Goal: Task Accomplishment & Management: Use online tool/utility

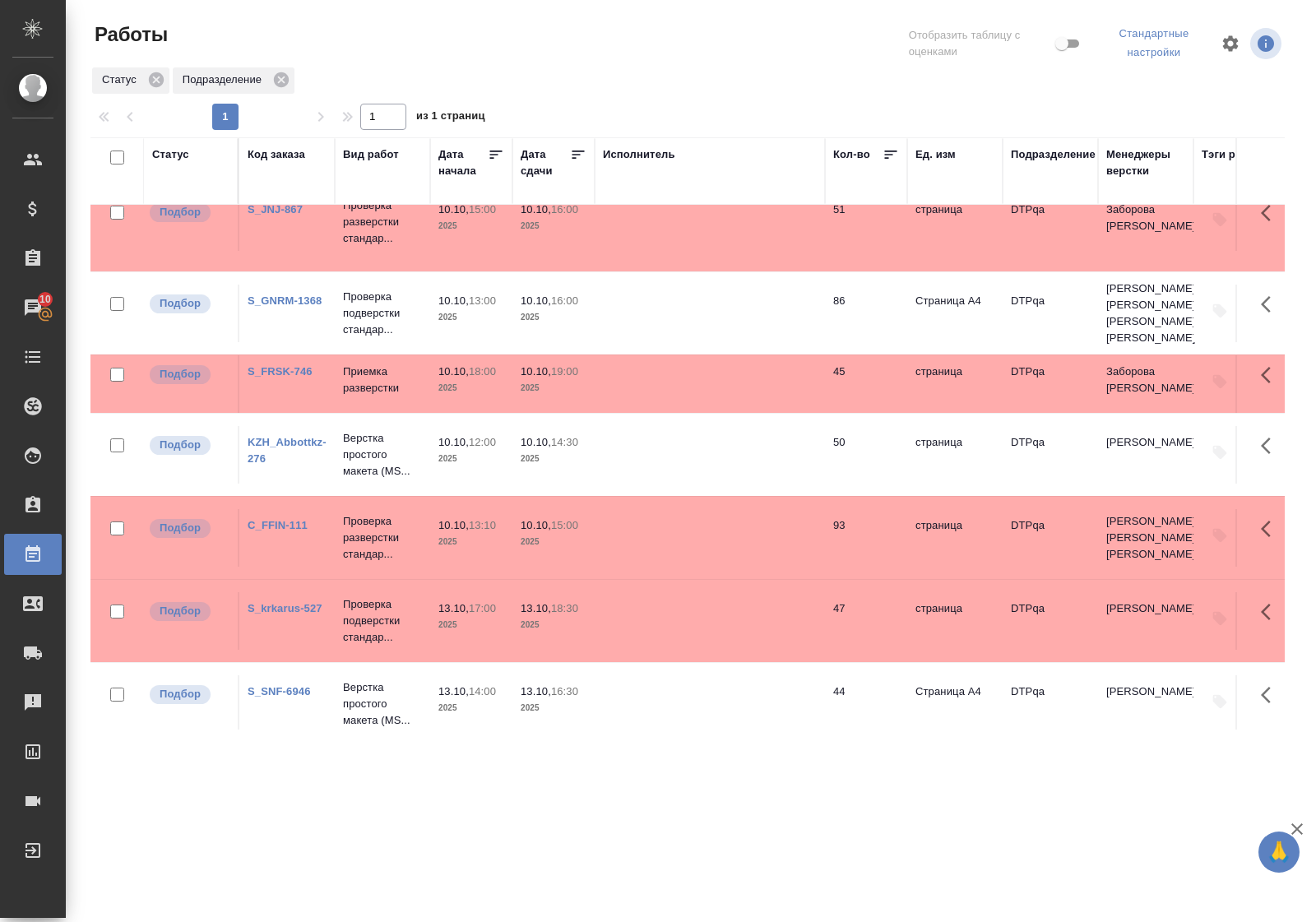
scroll to position [334, 0]
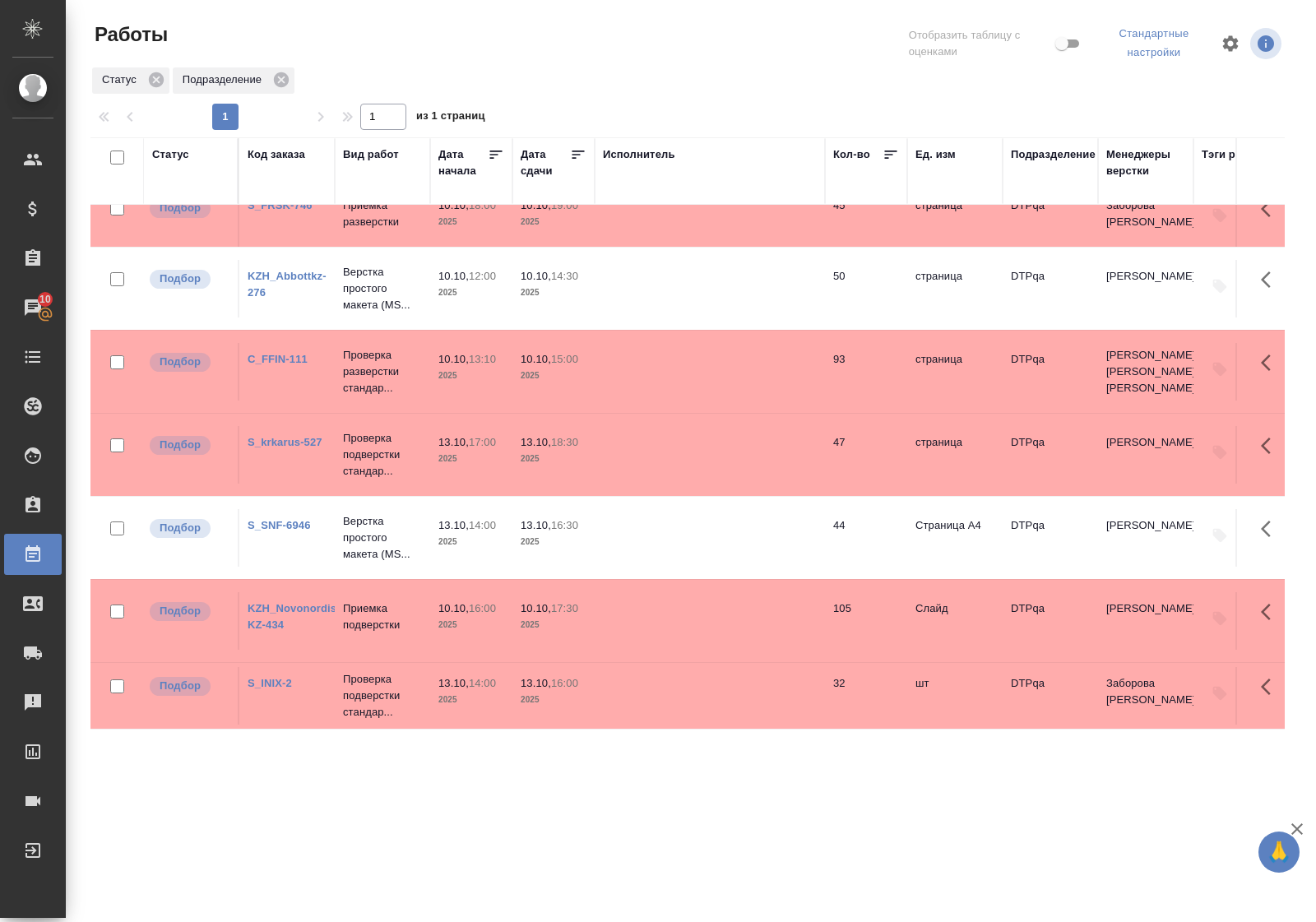
click at [178, 152] on div "Статус" at bounding box center [170, 154] width 37 height 16
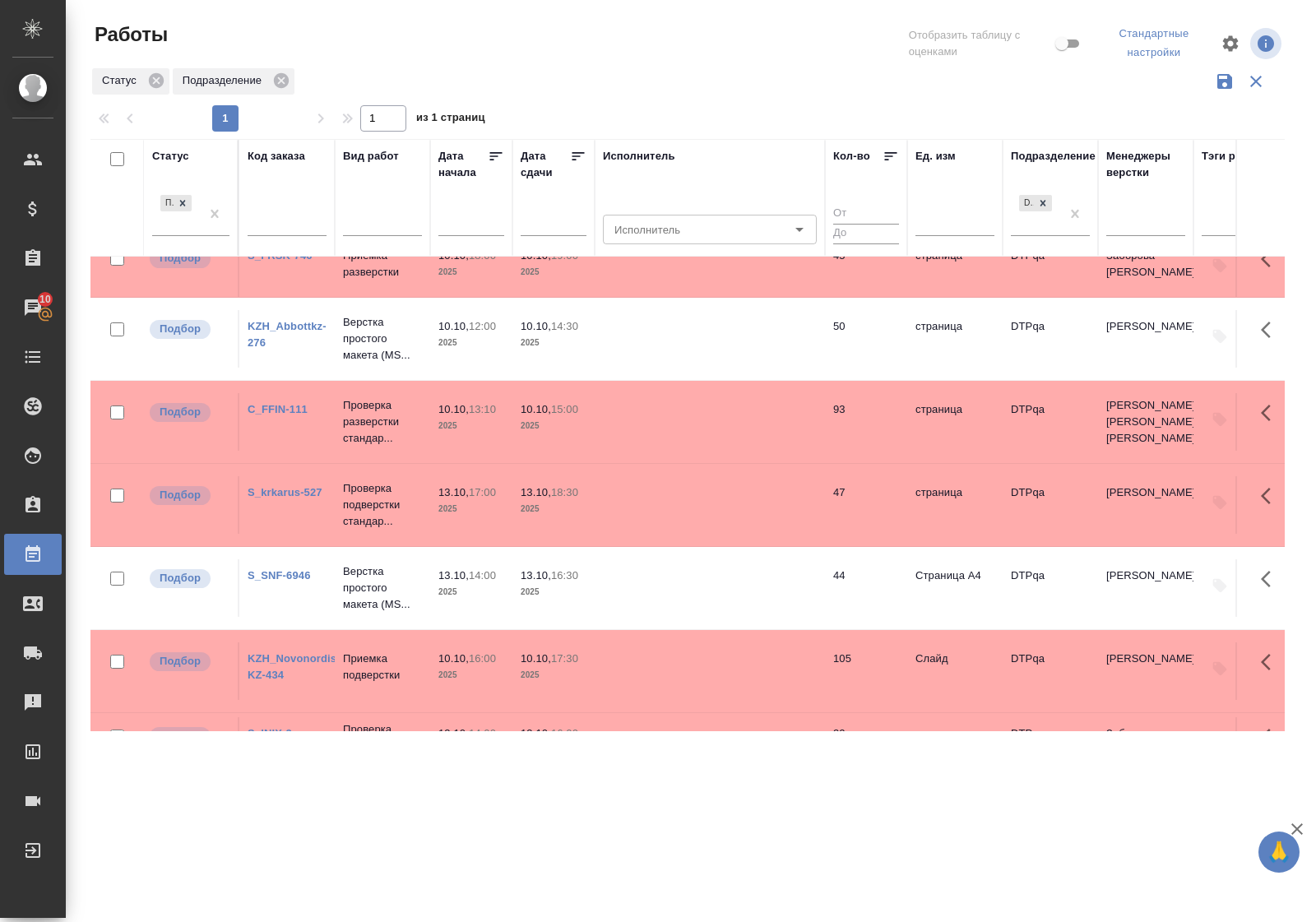
scroll to position [384, 0]
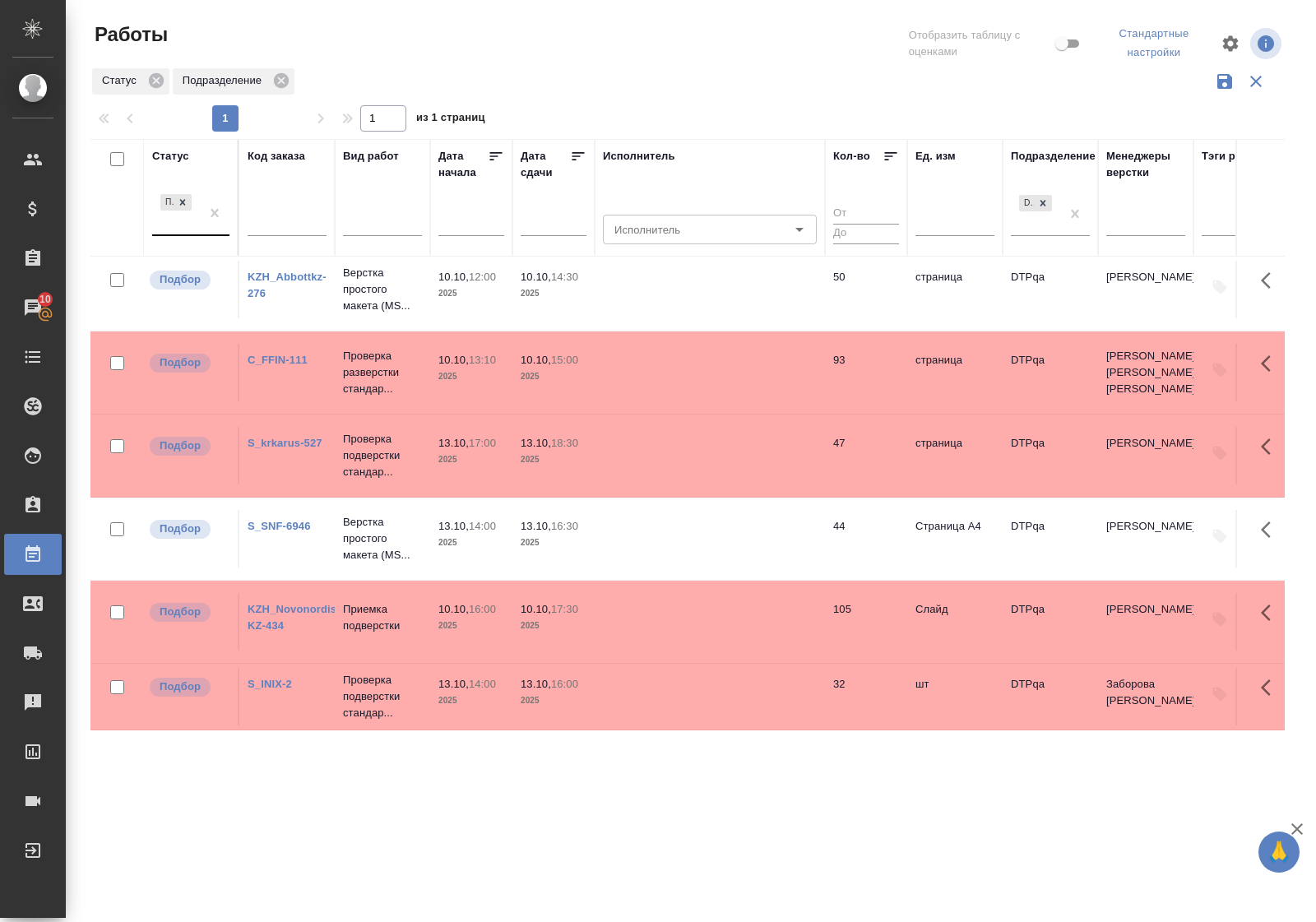
click at [191, 234] on div "Подбор" at bounding box center [176, 213] width 48 height 44
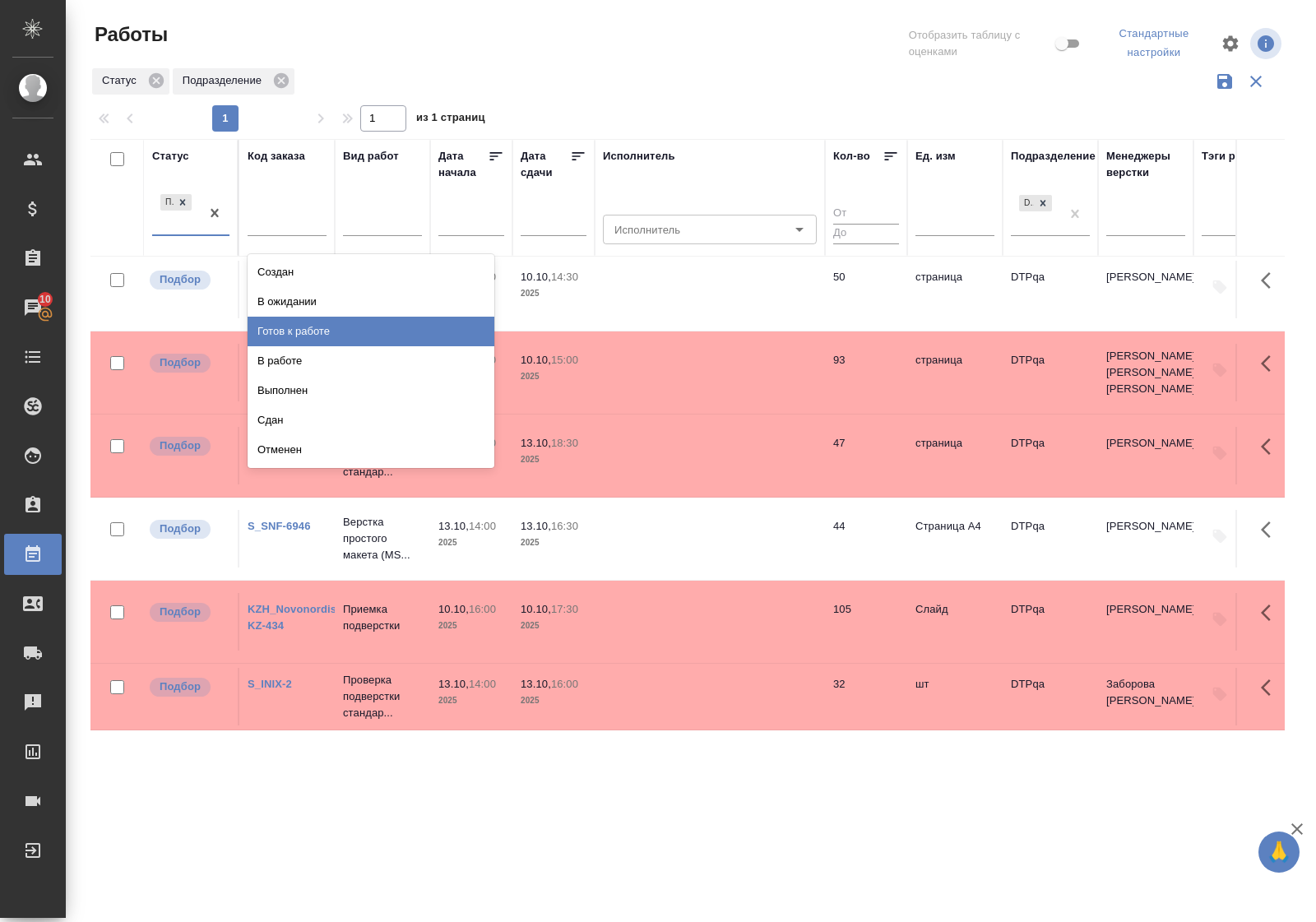
click at [288, 334] on div "Готов к работе" at bounding box center [370, 331] width 247 height 29
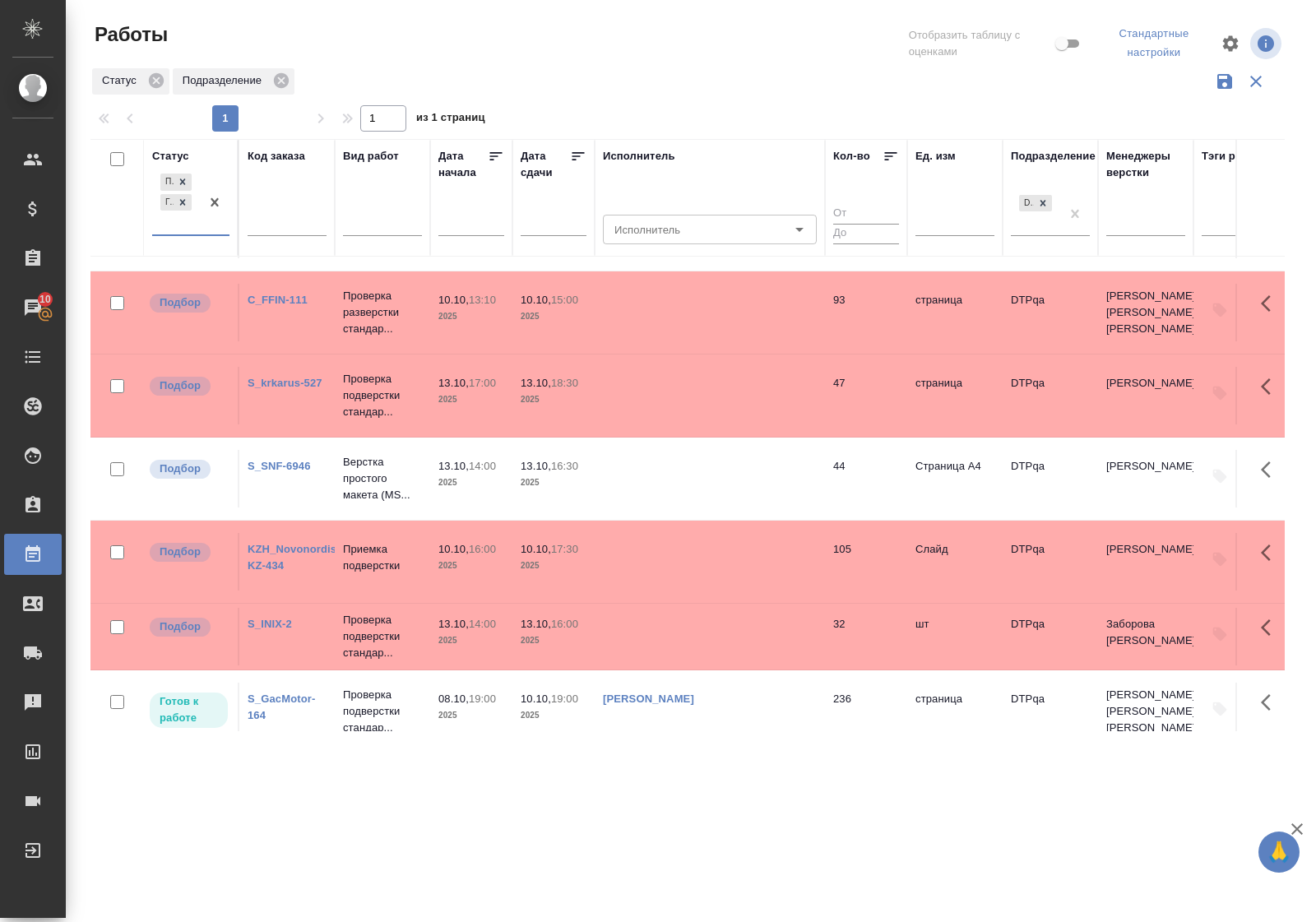
scroll to position [551, 0]
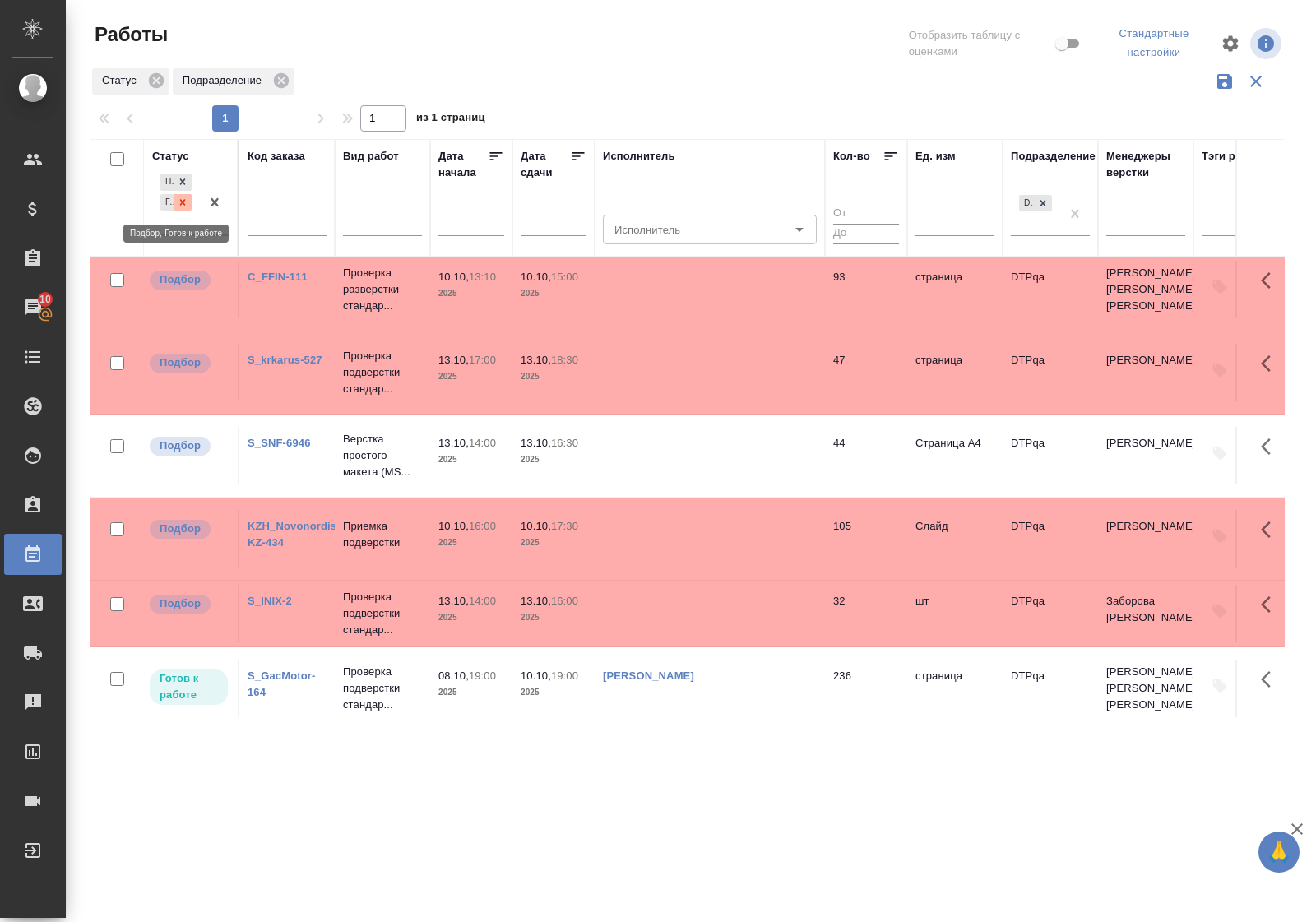
click at [189, 202] on div at bounding box center [183, 202] width 18 height 17
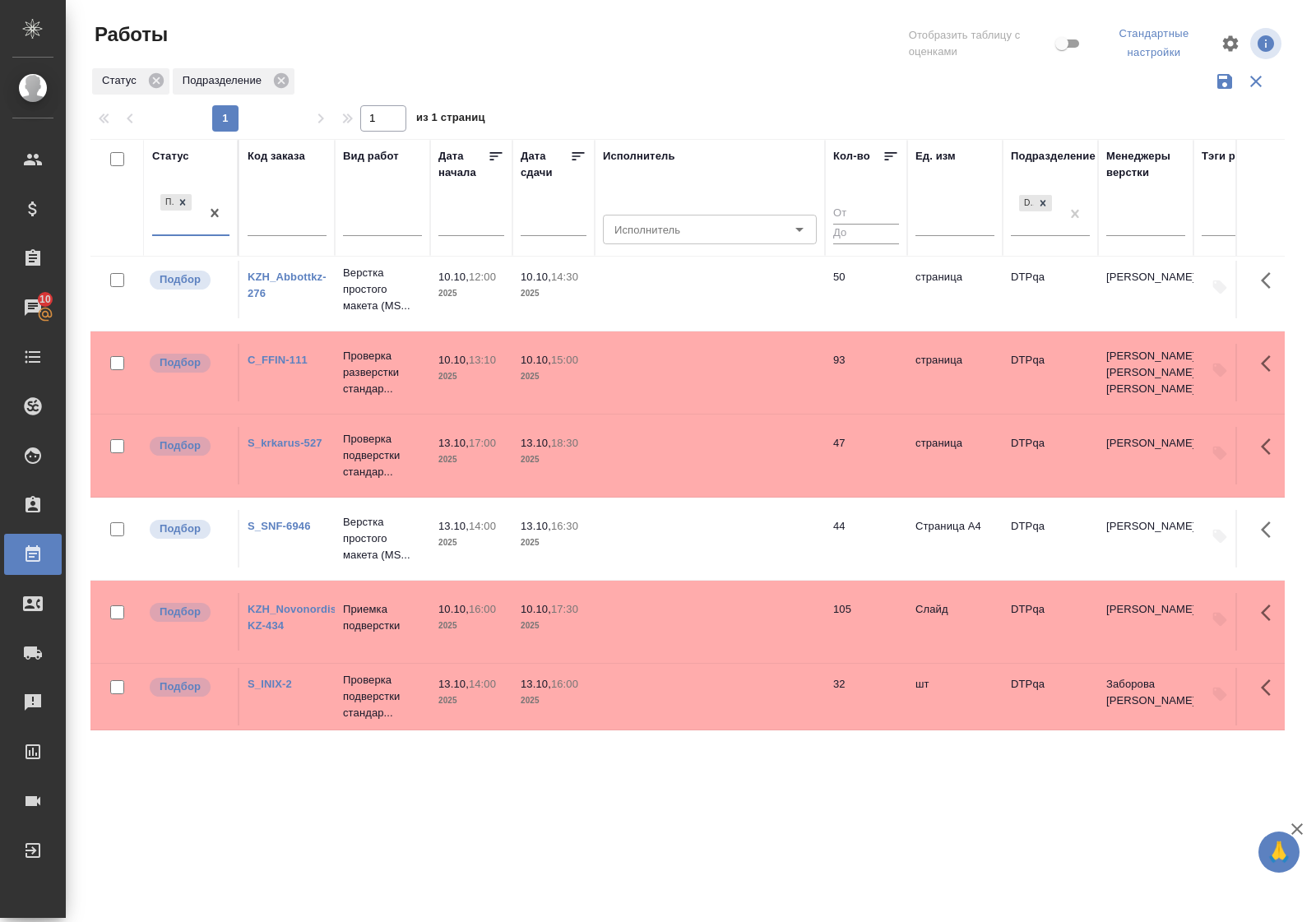
scroll to position [384, 0]
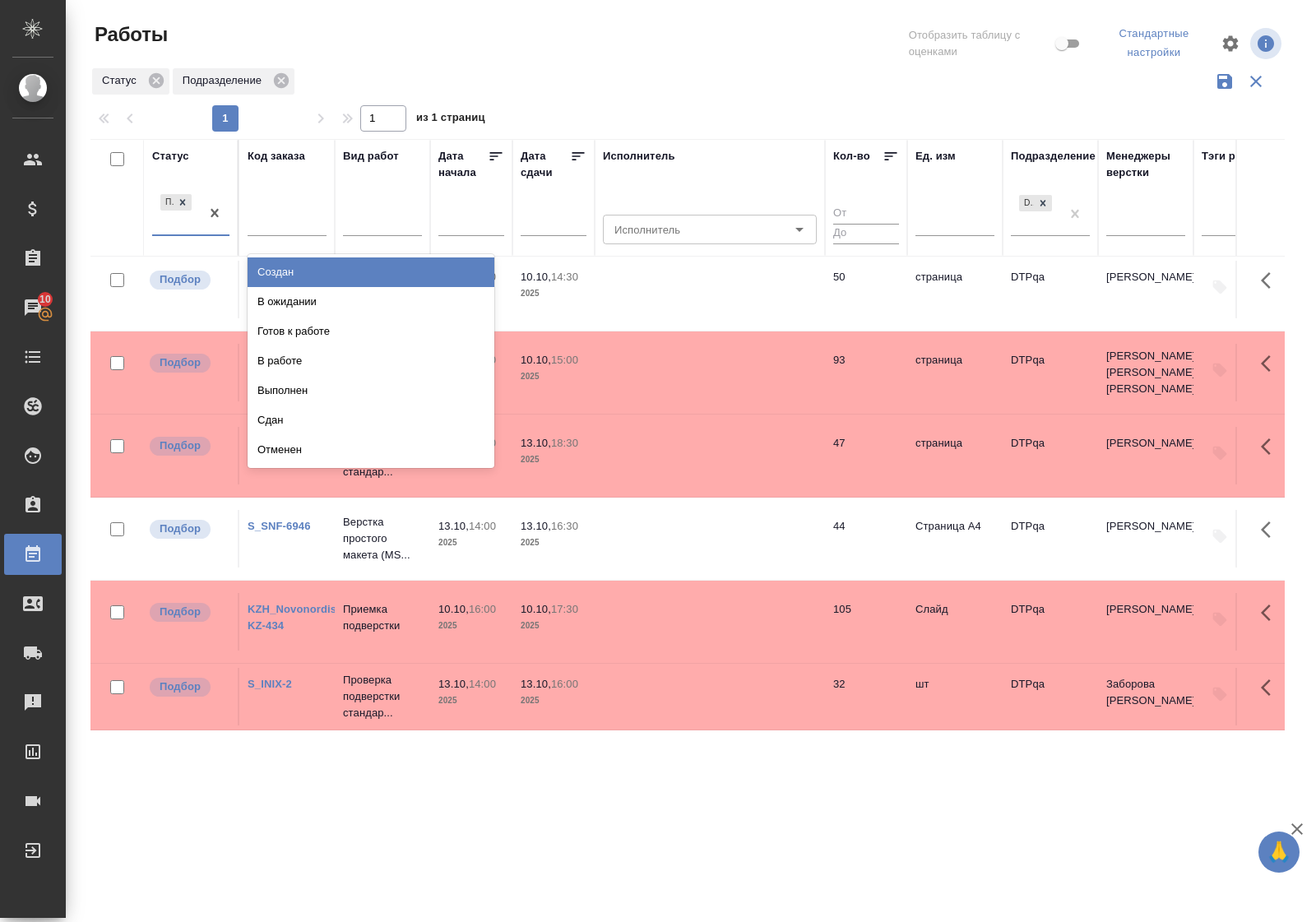
click at [185, 233] on div "Подбор" at bounding box center [176, 213] width 48 height 44
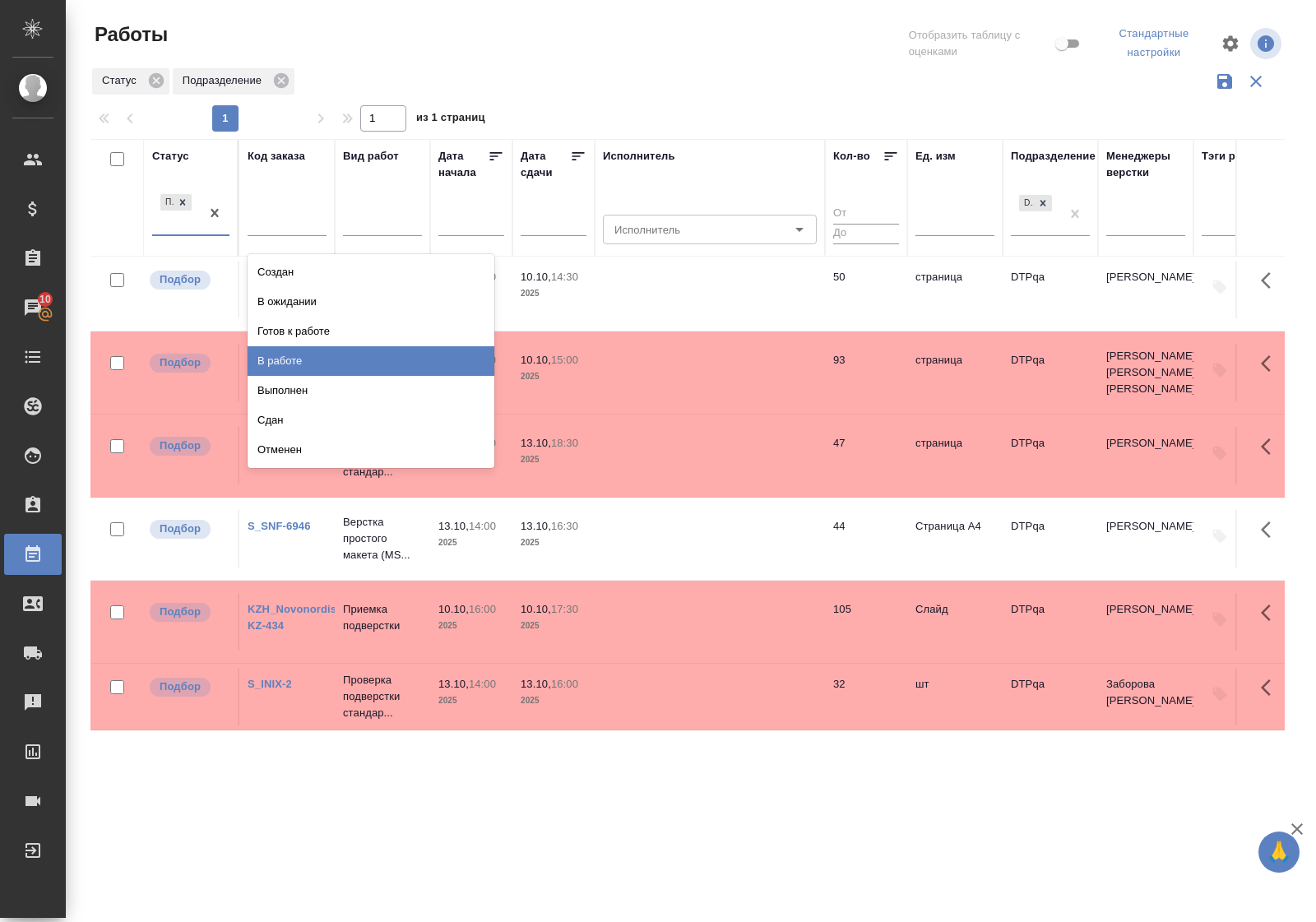
click at [309, 355] on div "В работе" at bounding box center [370, 361] width 247 height 29
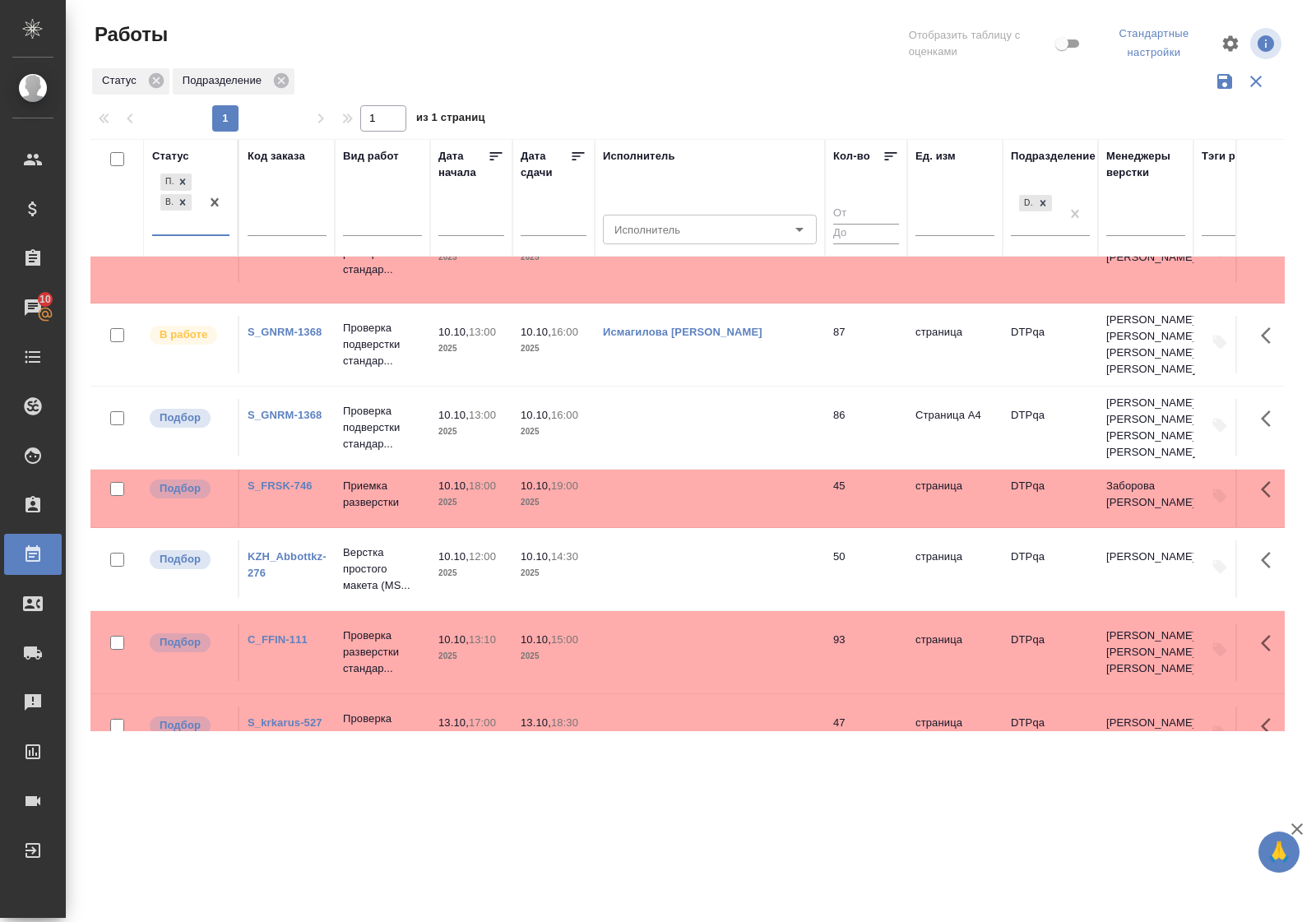
scroll to position [0, 0]
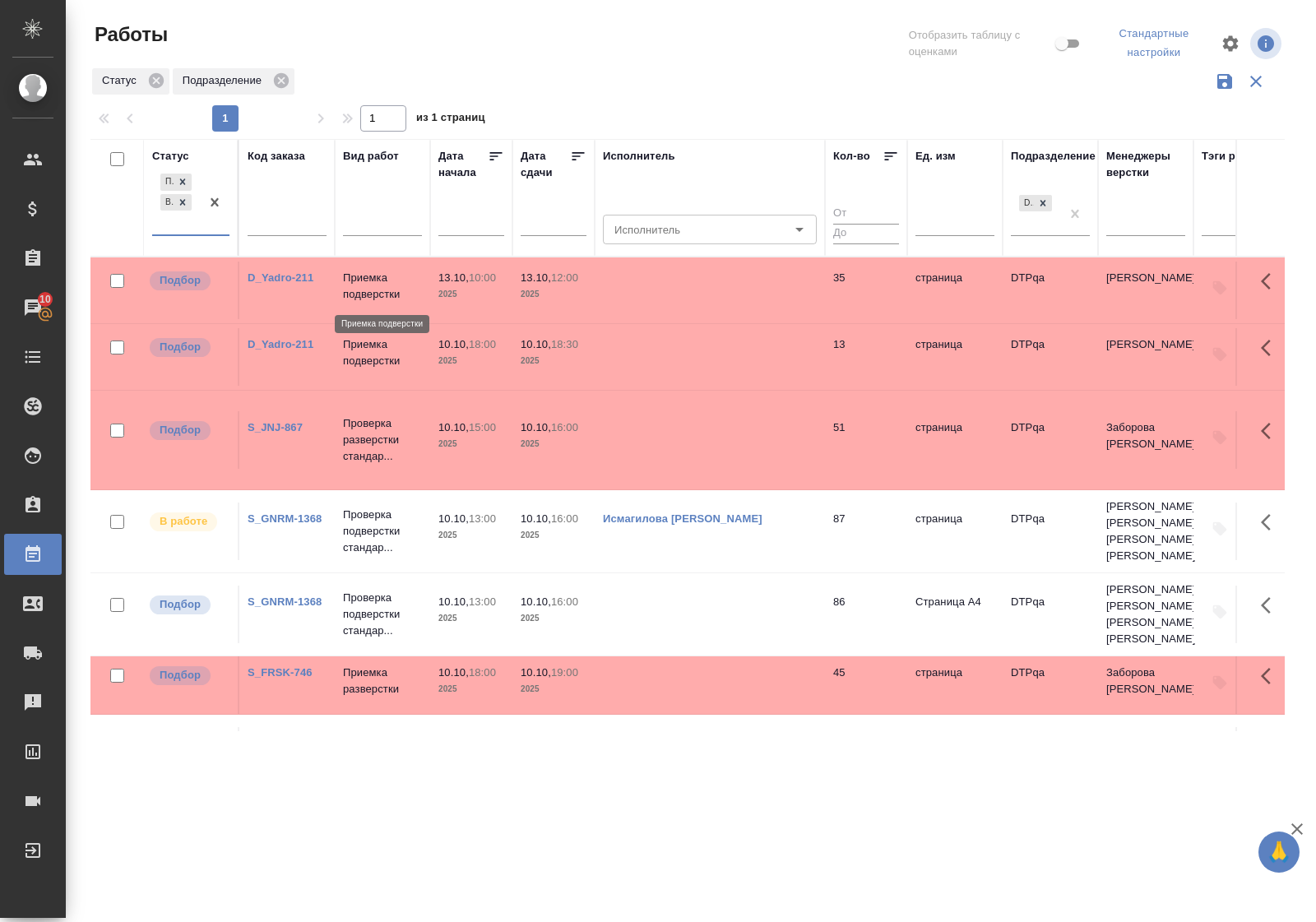
click at [370, 292] on p "Приемка подверстки" at bounding box center [382, 286] width 79 height 33
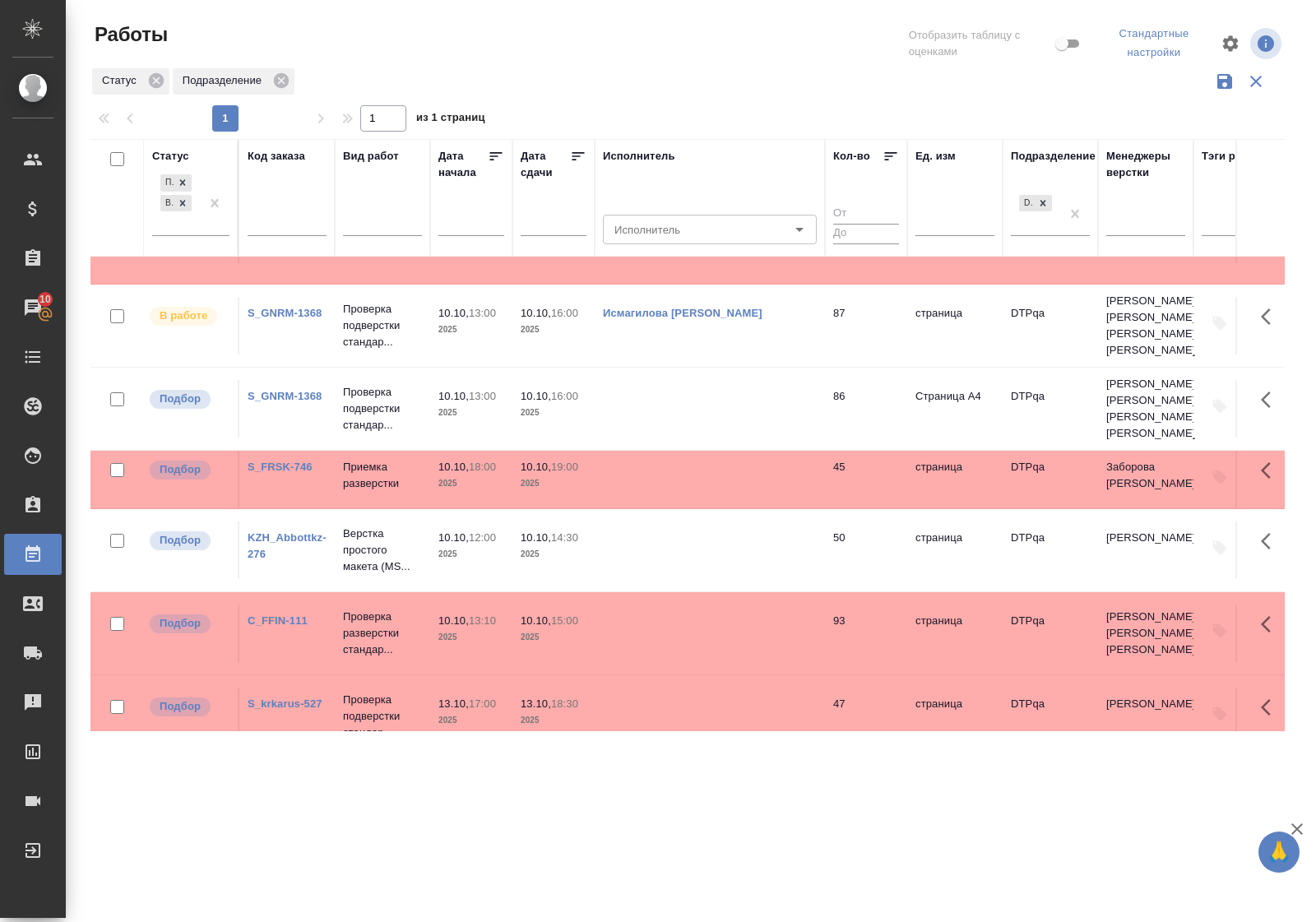
scroll to position [309, 0]
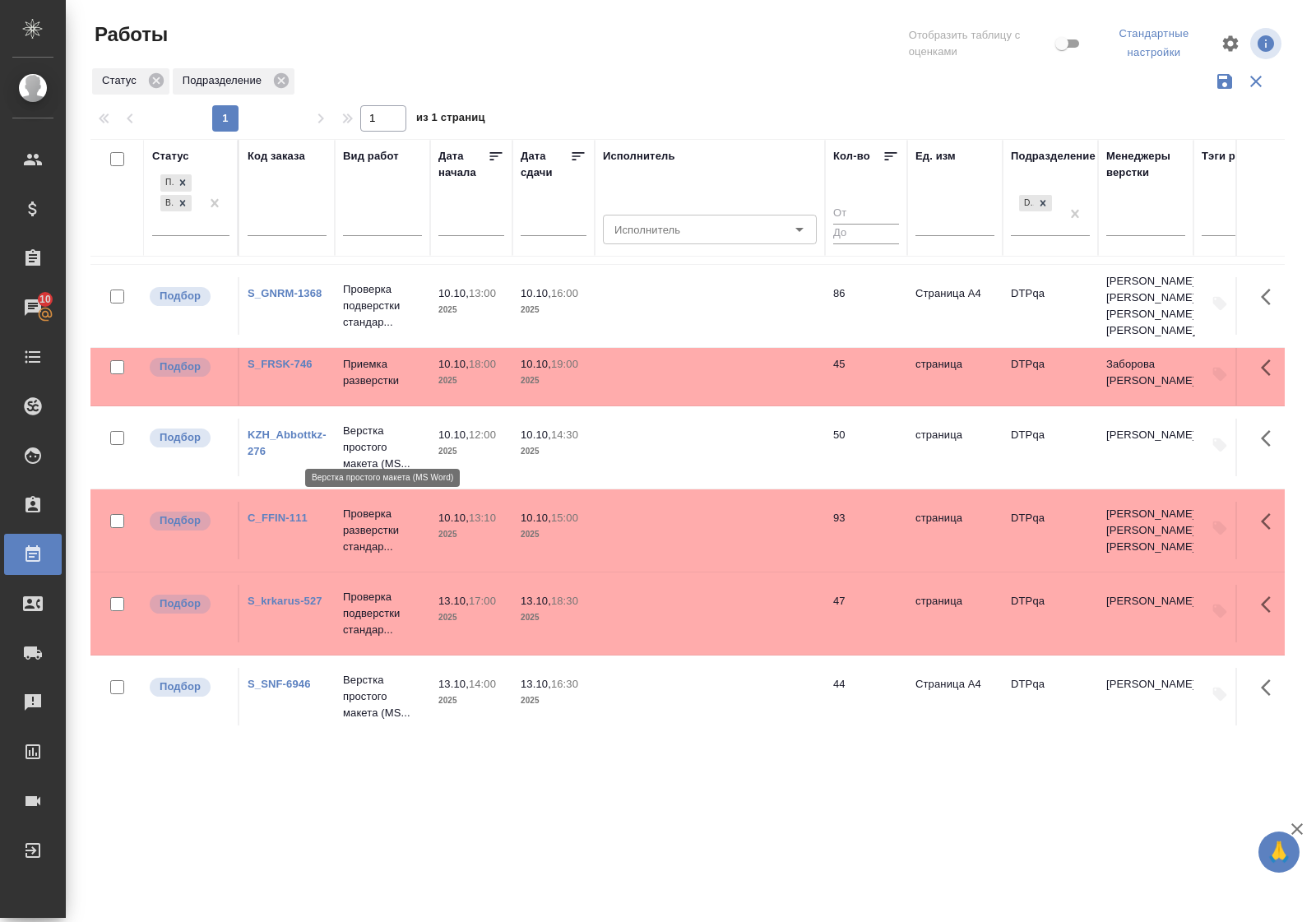
click at [360, 426] on p "Верстка простого макета (MS..." at bounding box center [382, 447] width 79 height 49
click at [362, 426] on p "Верстка простого макета (MS..." at bounding box center [382, 447] width 79 height 49
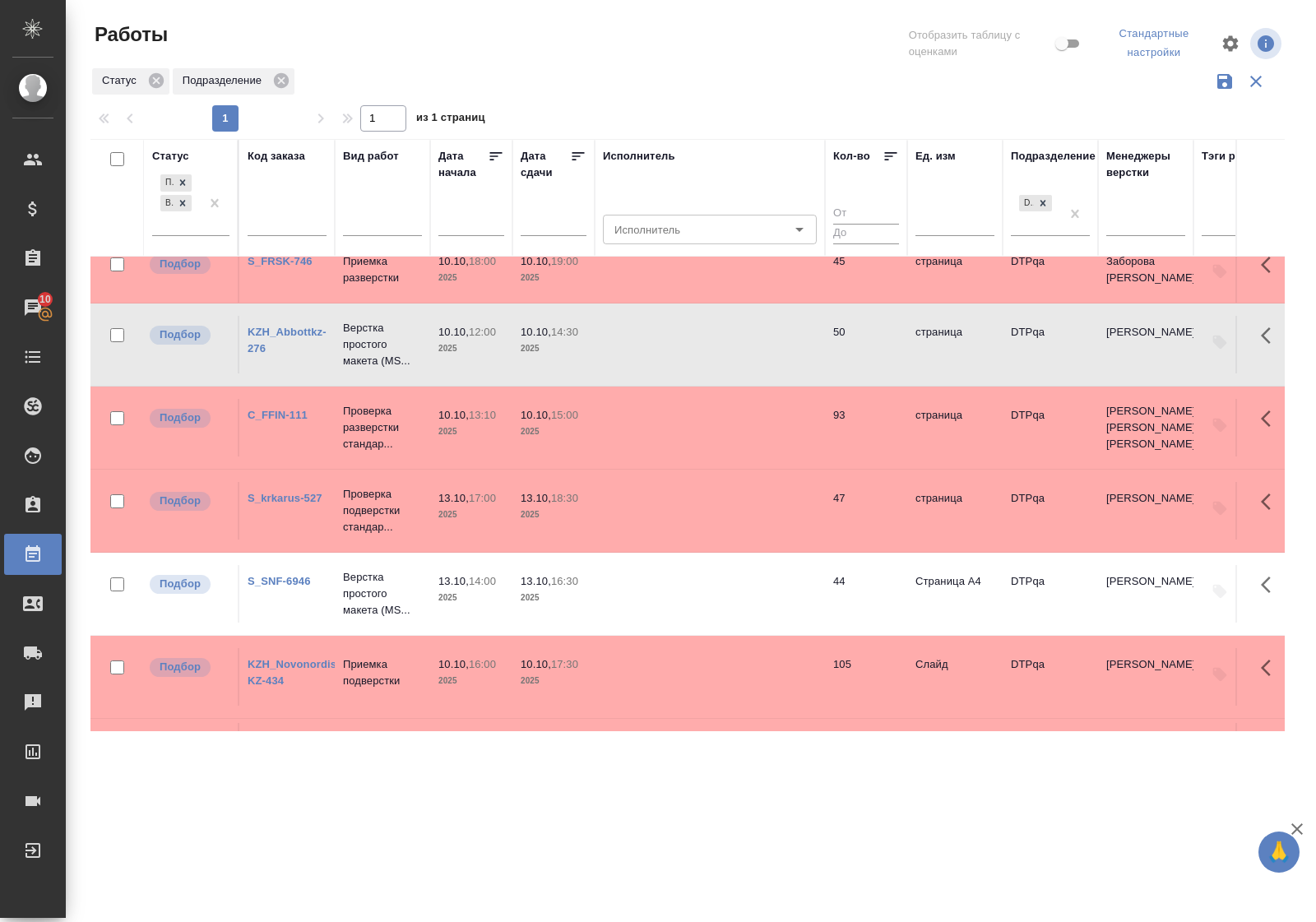
scroll to position [467, 0]
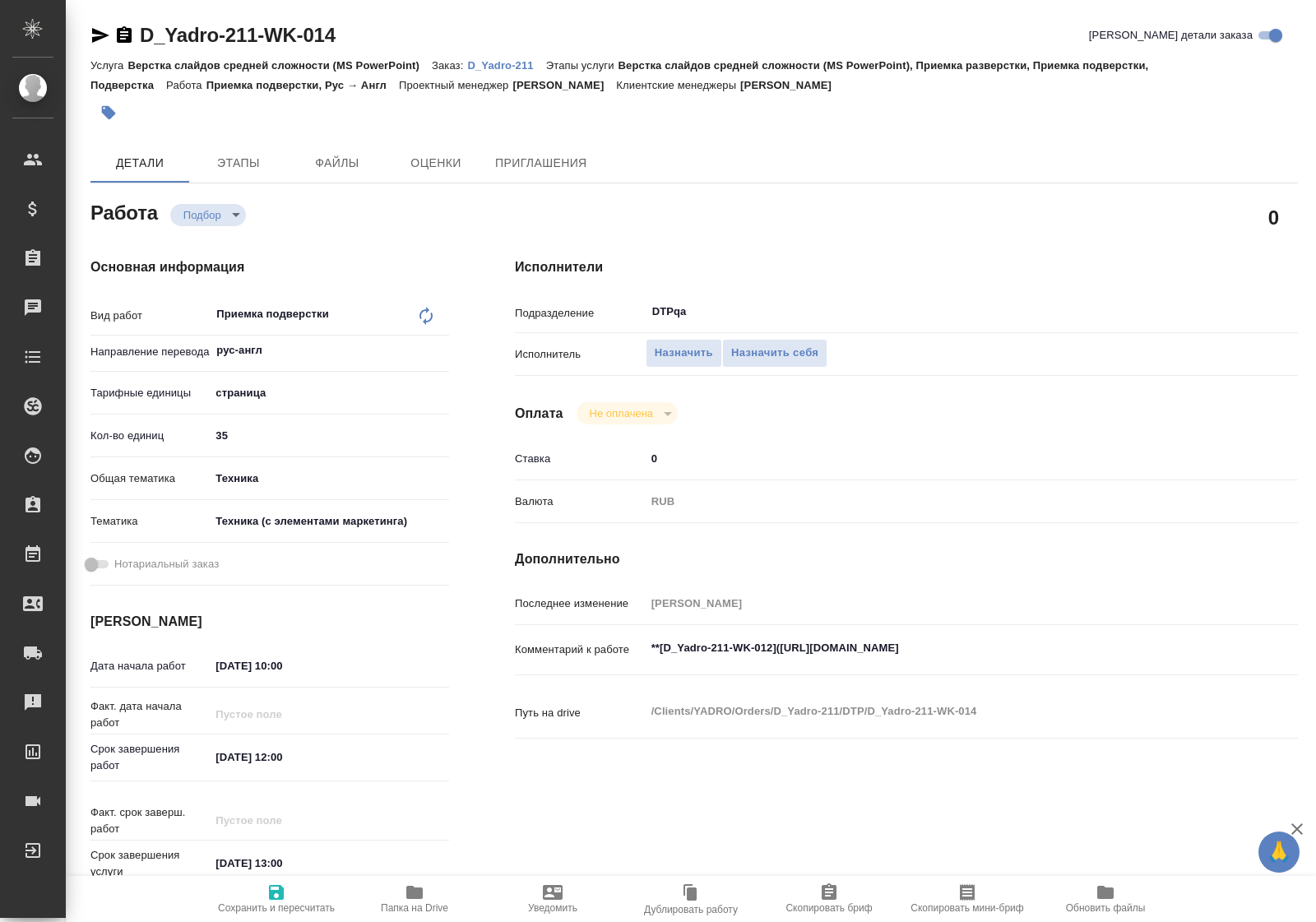
type textarea "x"
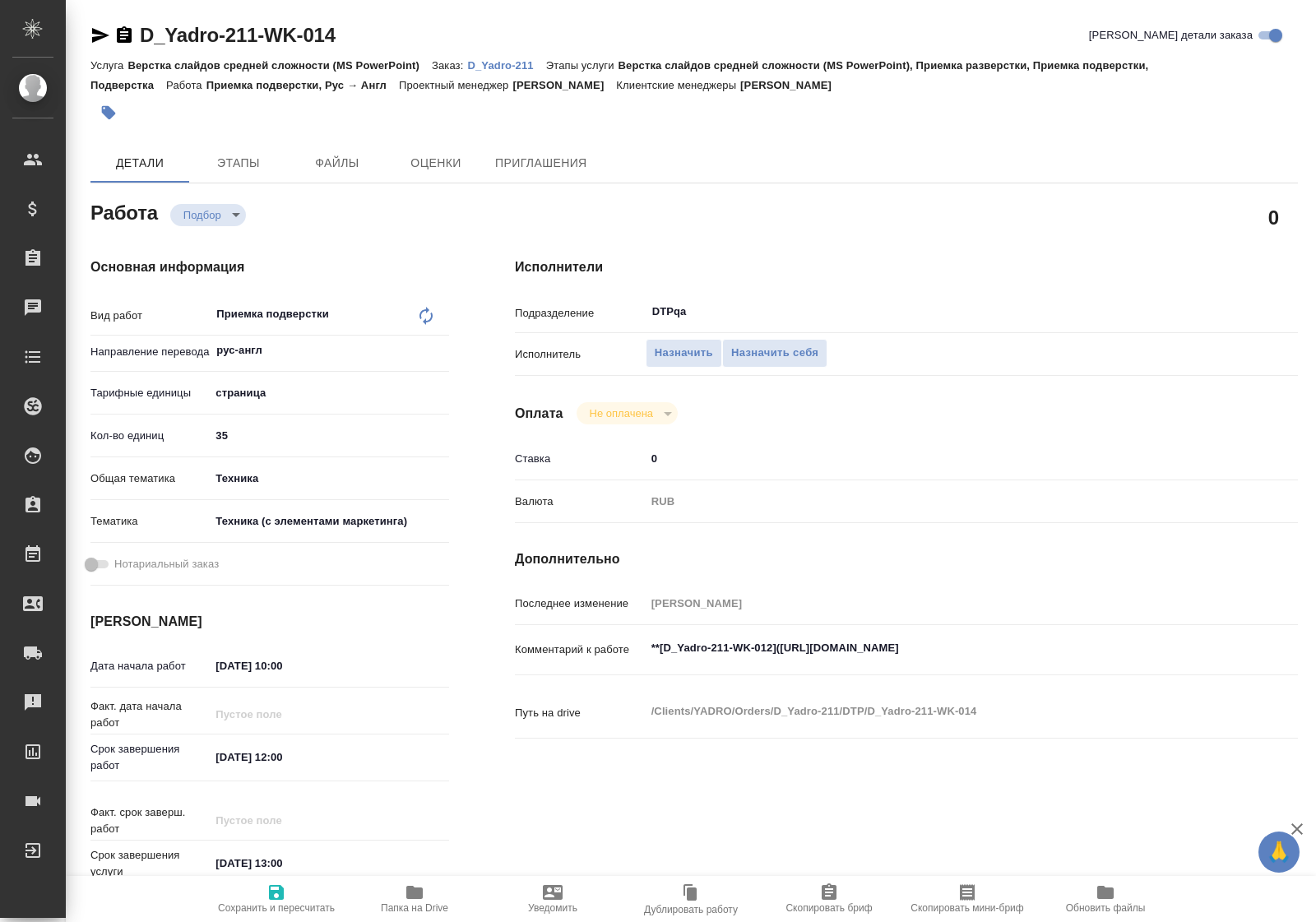
type textarea "x"
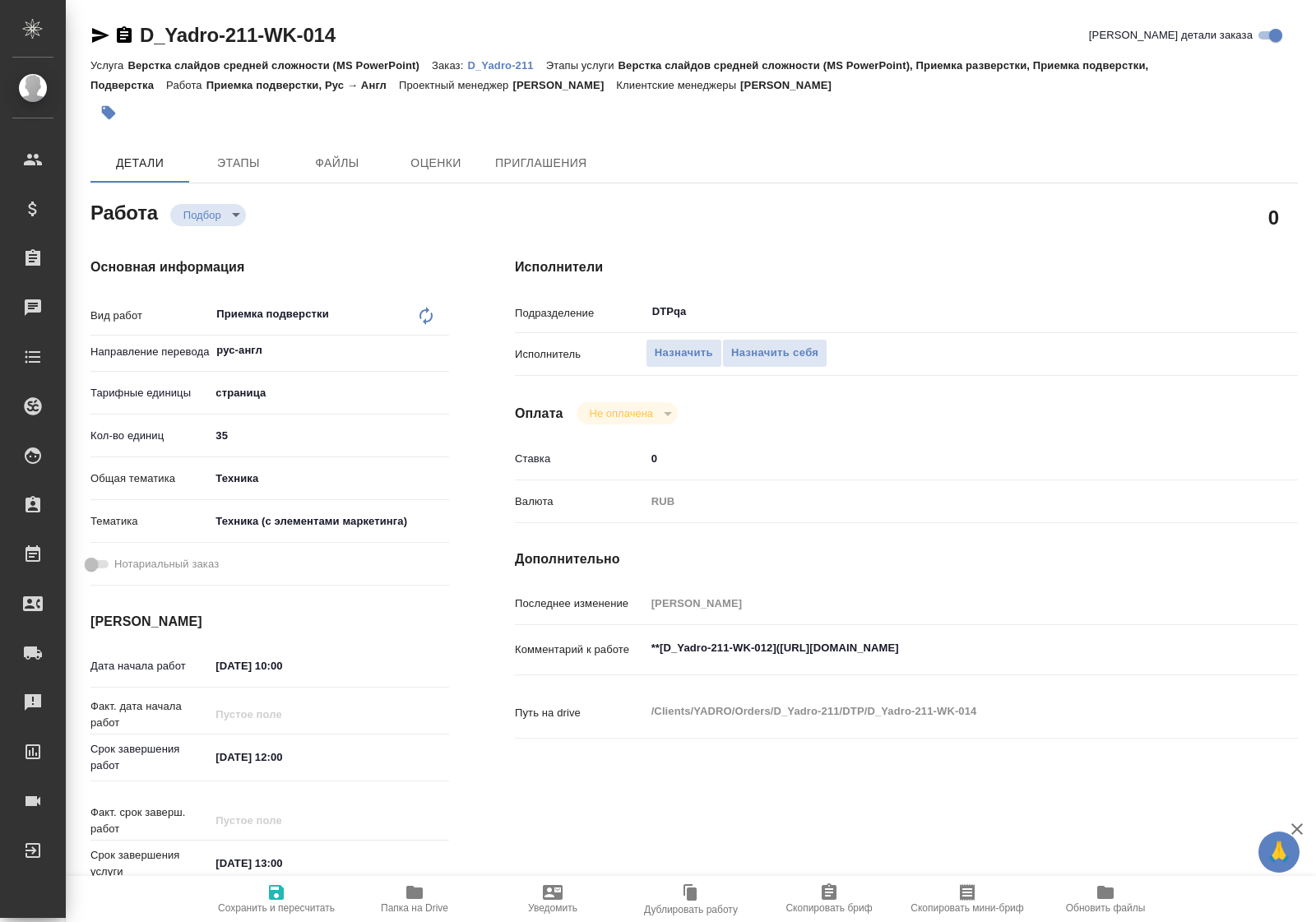
type textarea "x"
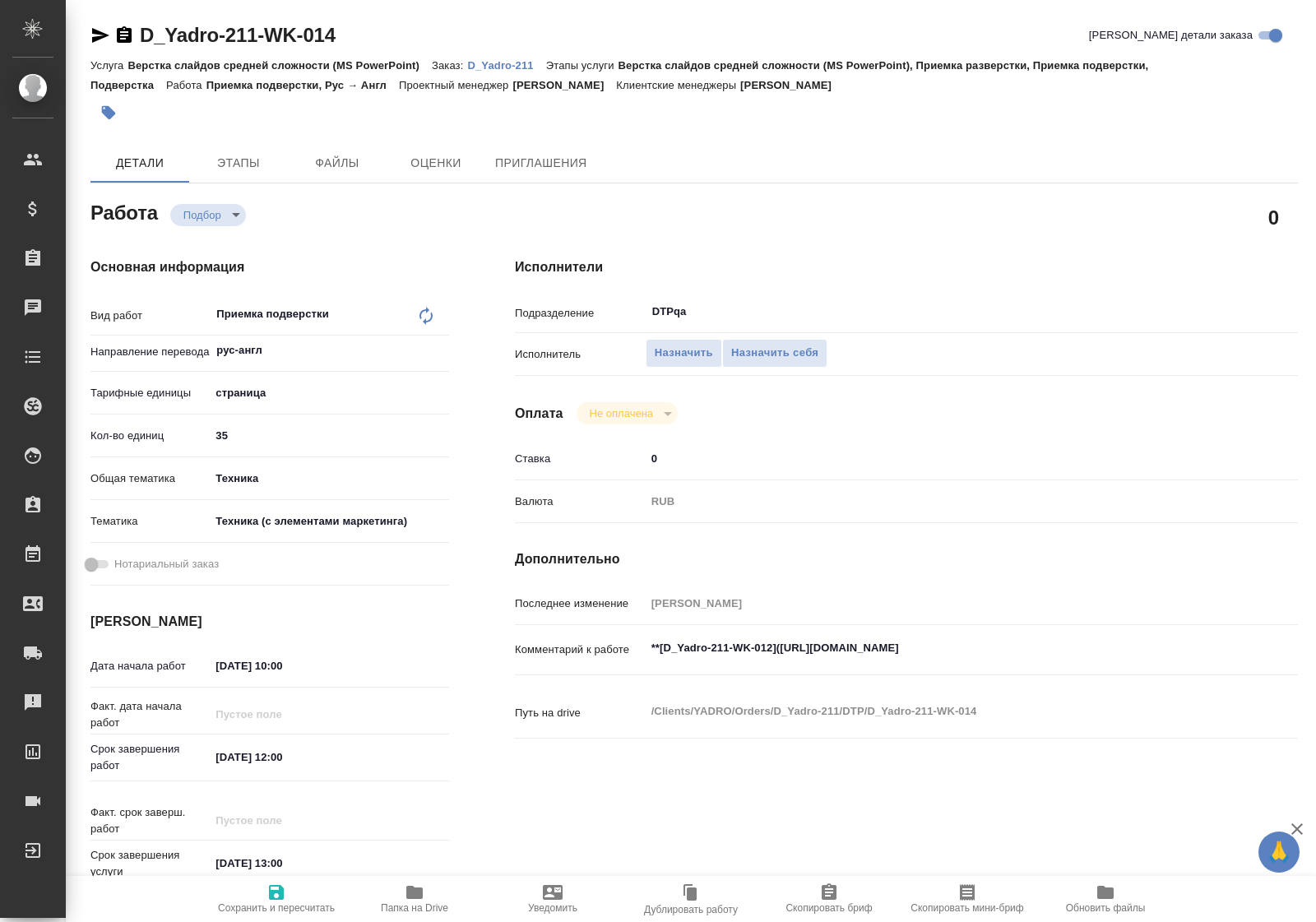
type textarea "x"
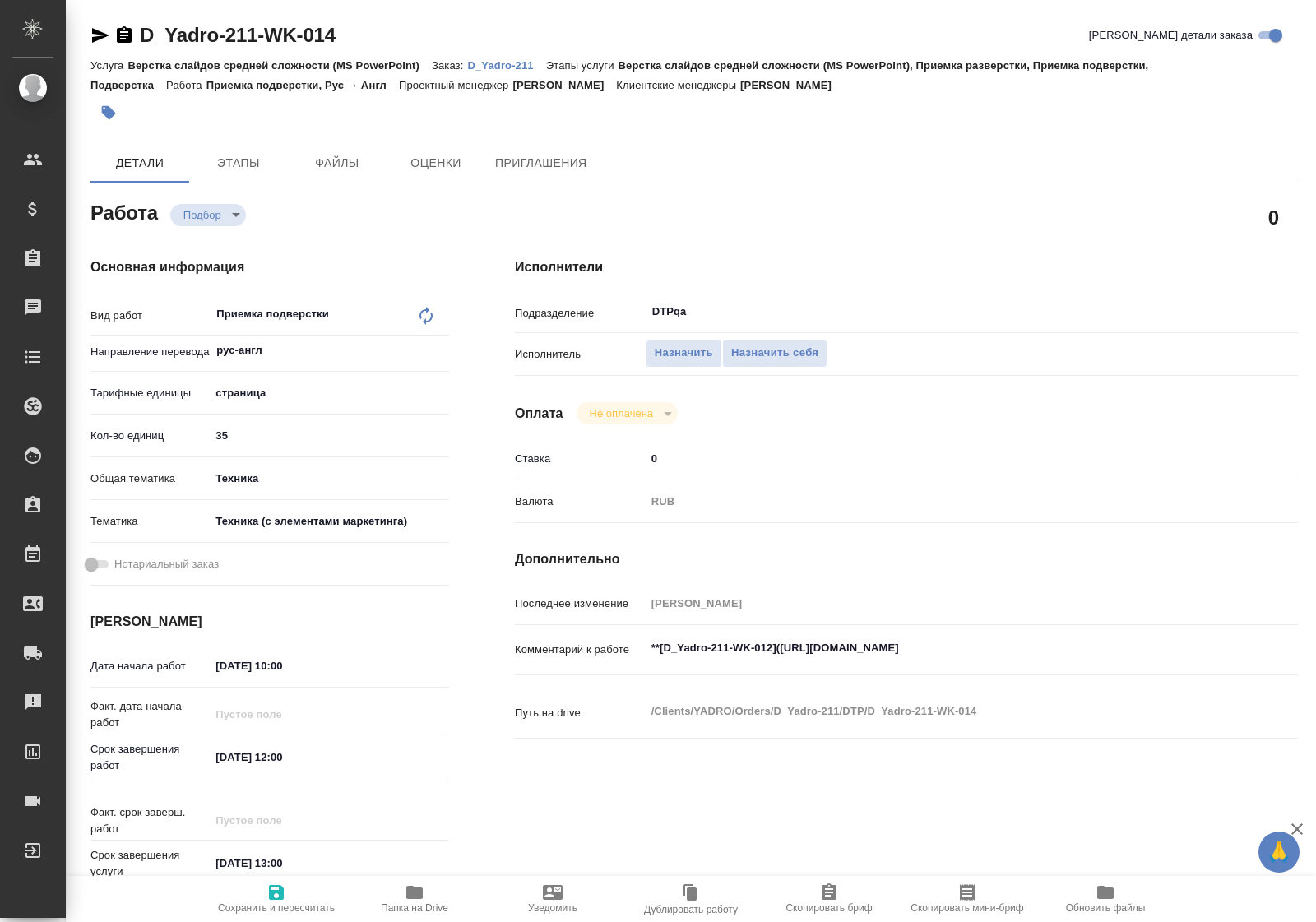
type textarea "x"
click at [781, 646] on textarea "**[D_Yadro-211-WK-012](https://tera.awatera.com/Work/68e76f3037794993a28f8264/)…" at bounding box center [939, 649] width 586 height 28
type textarea "x"
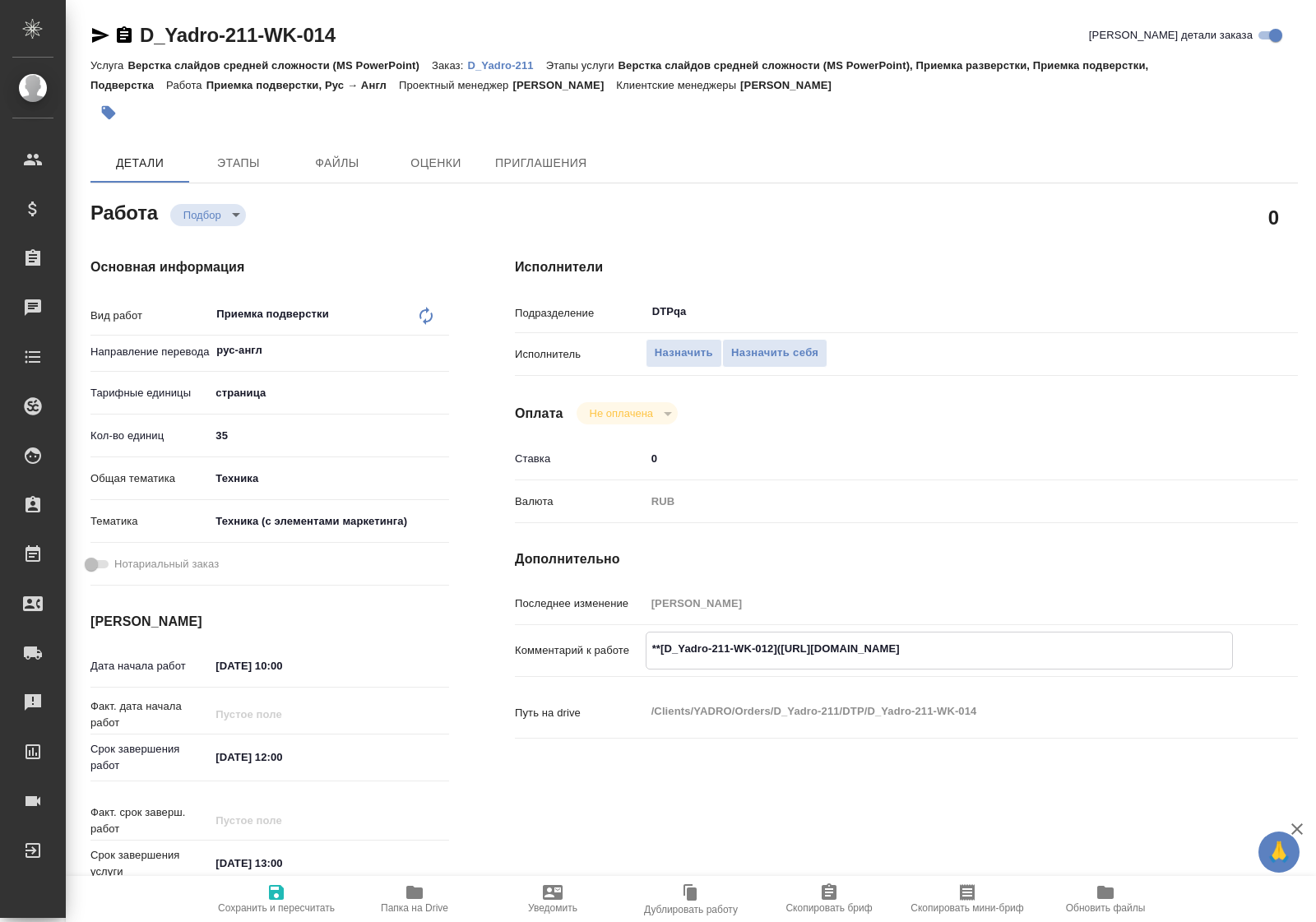
type textarea "x"
click at [1080, 647] on textarea "**[D_Yadro-211-WK-012](https://tera.awatera.com/Work/68e76f3037794993a28f8264/)…" at bounding box center [939, 649] width 586 height 28
type textarea "x"
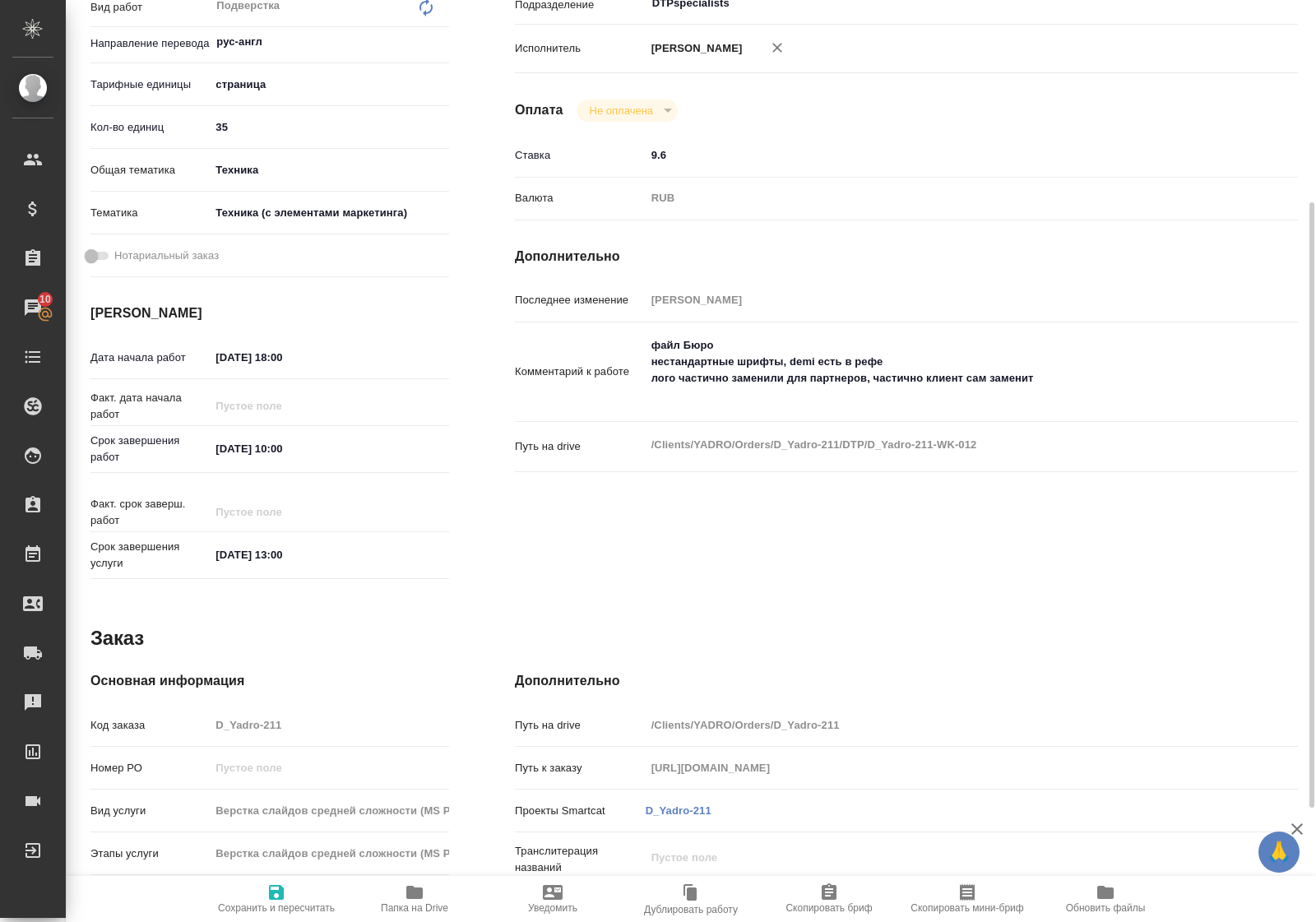
scroll to position [206, 0]
